Goal: Navigation & Orientation: Find specific page/section

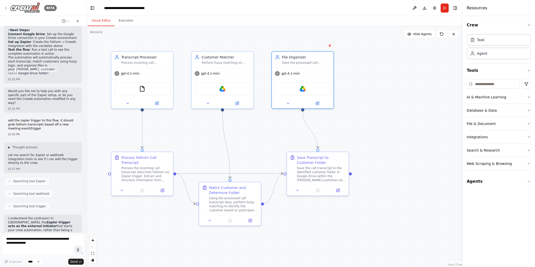
scroll to position [1091, 0]
